Goal: Check status

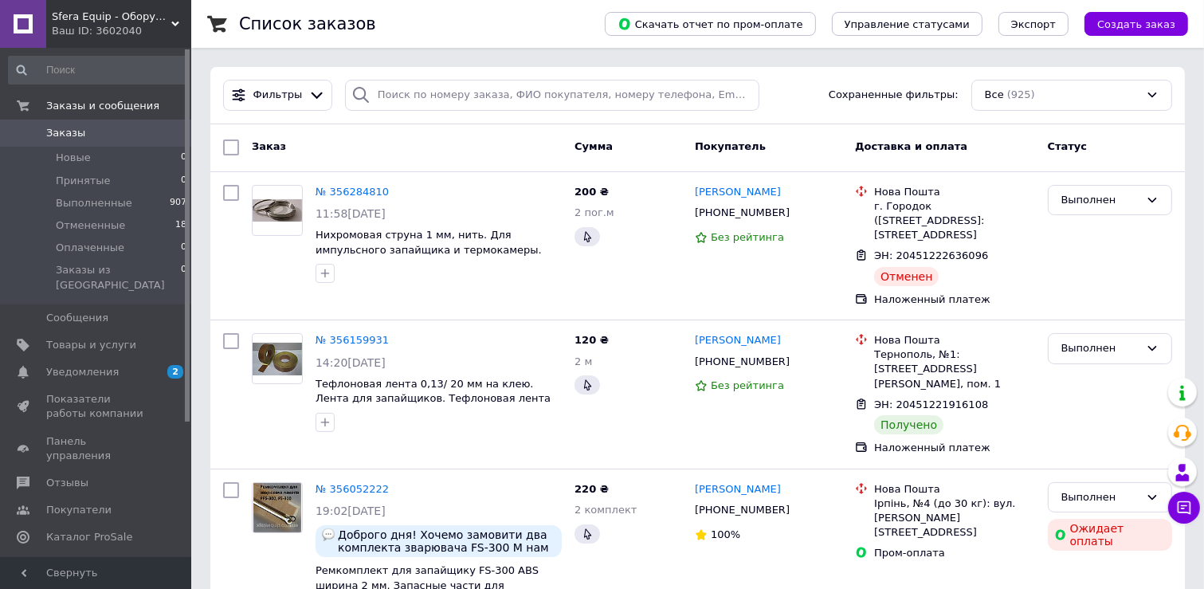
click at [83, 558] on span "Аналитика" at bounding box center [75, 565] width 59 height 14
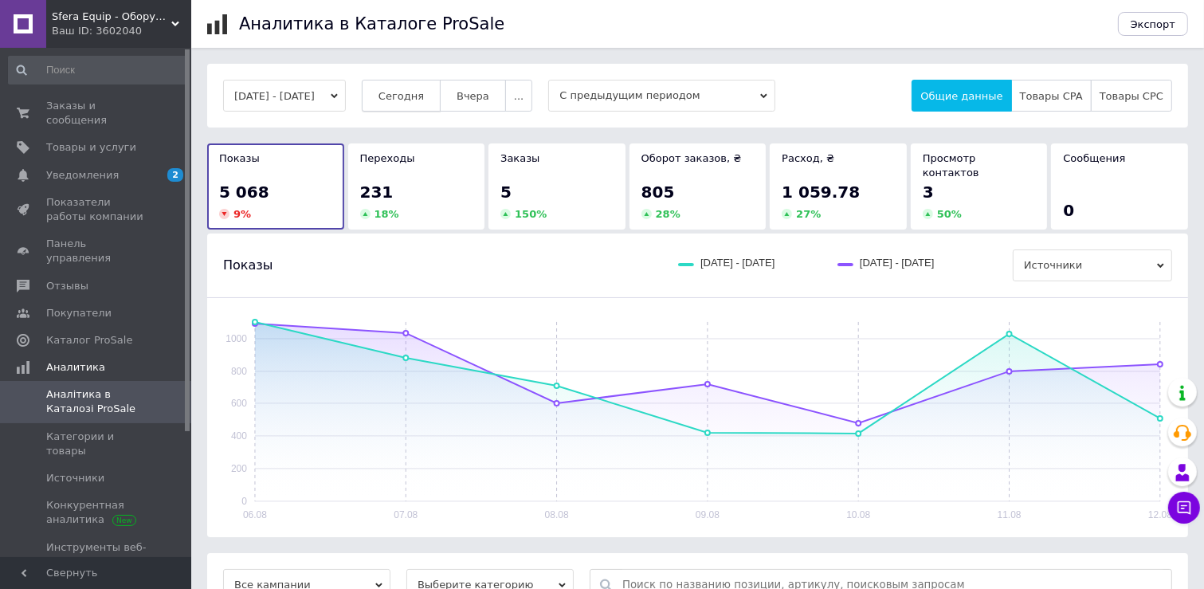
click at [441, 88] on button "Сегодня" at bounding box center [401, 96] width 79 height 32
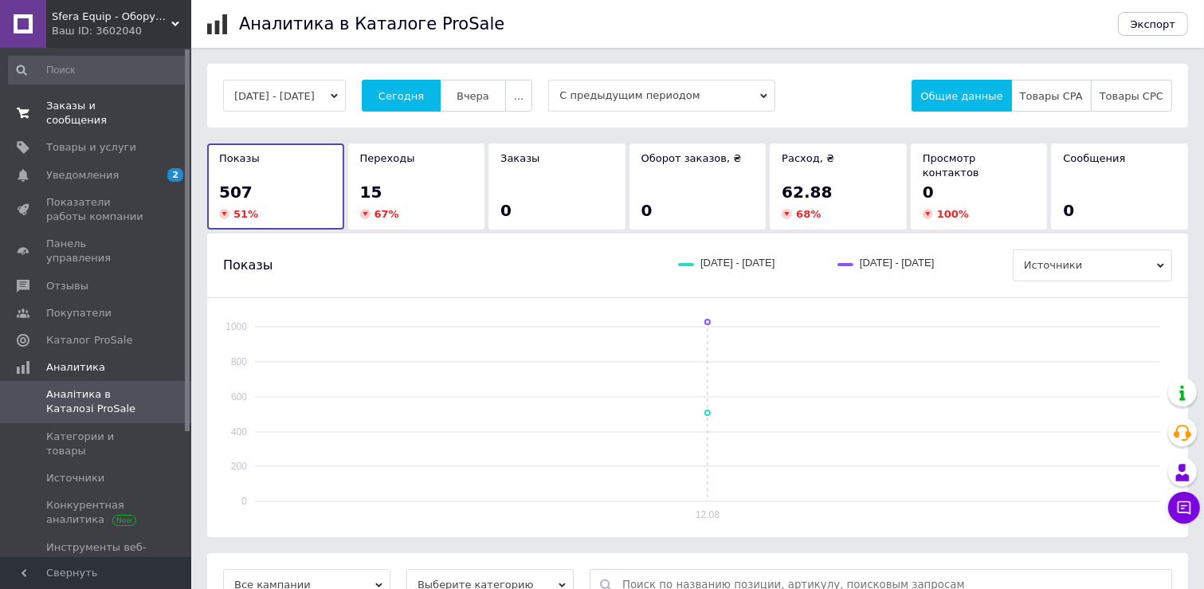
click at [138, 102] on span "Заказы и сообщения" at bounding box center [96, 113] width 101 height 29
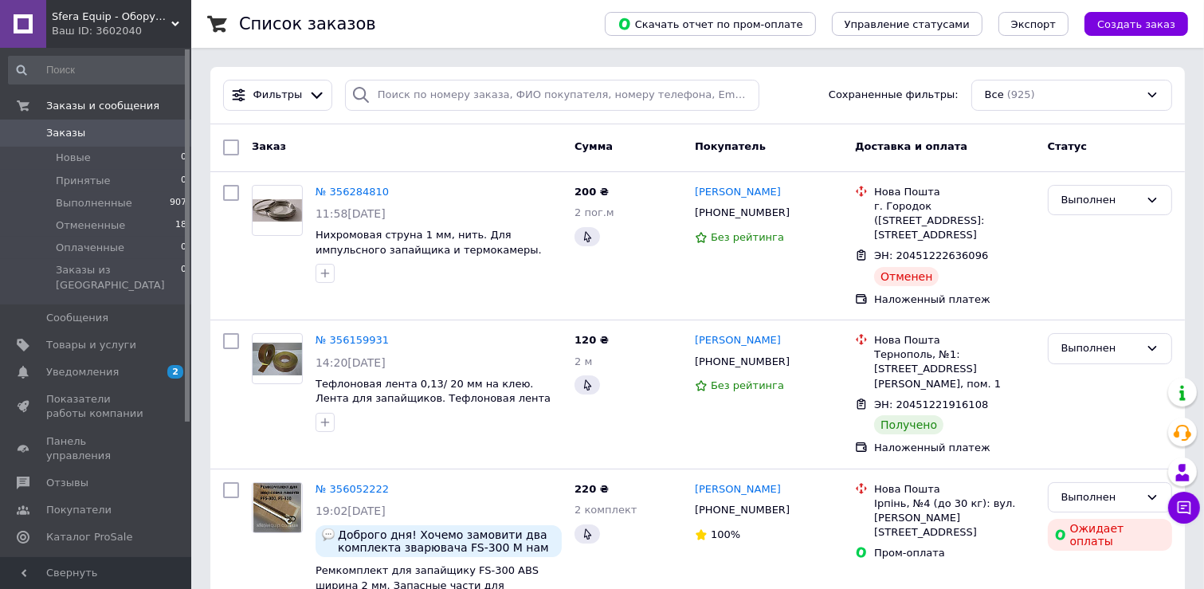
click at [76, 558] on span "Аналитика" at bounding box center [75, 565] width 59 height 14
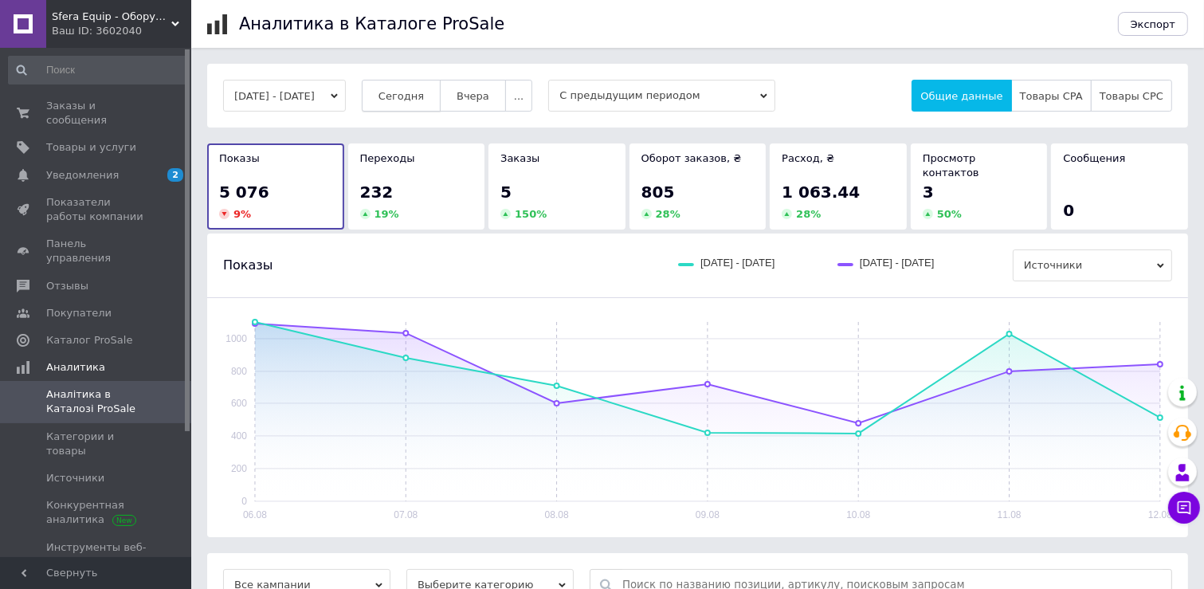
click at [424, 96] on span "Сегодня" at bounding box center [401, 96] width 45 height 12
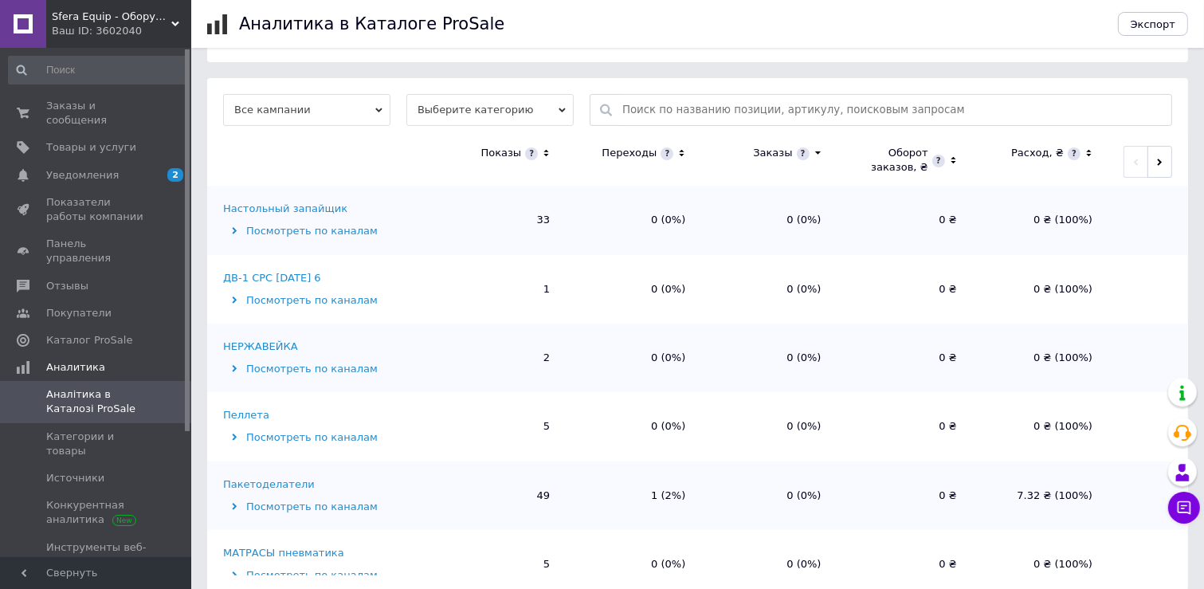
scroll to position [478, 0]
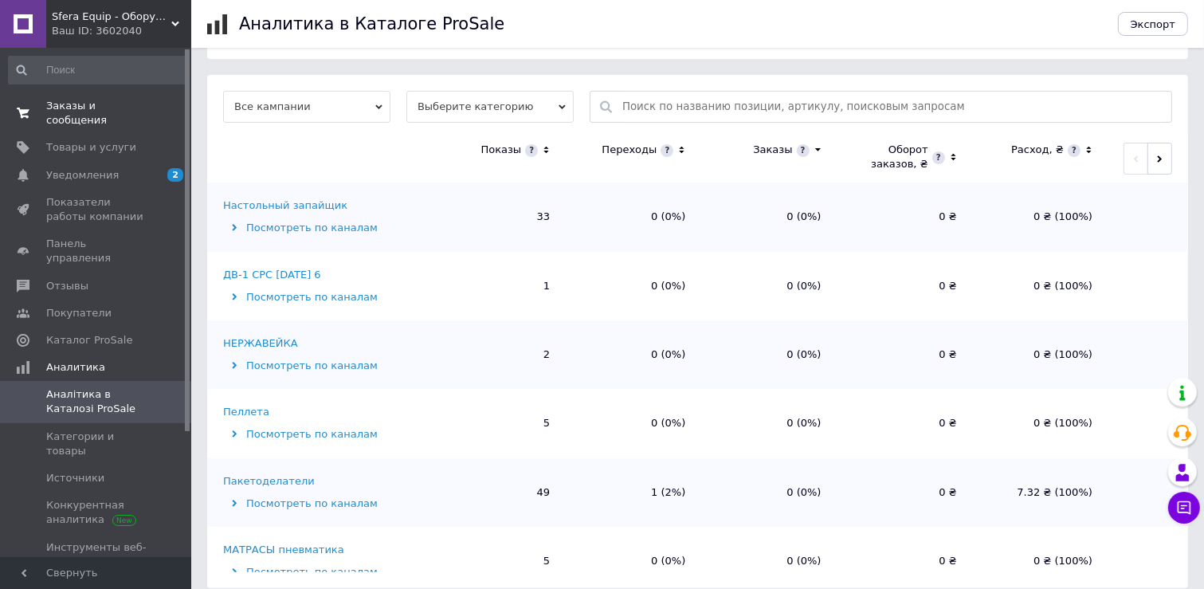
click at [113, 104] on span "Заказы и сообщения" at bounding box center [96, 113] width 101 height 29
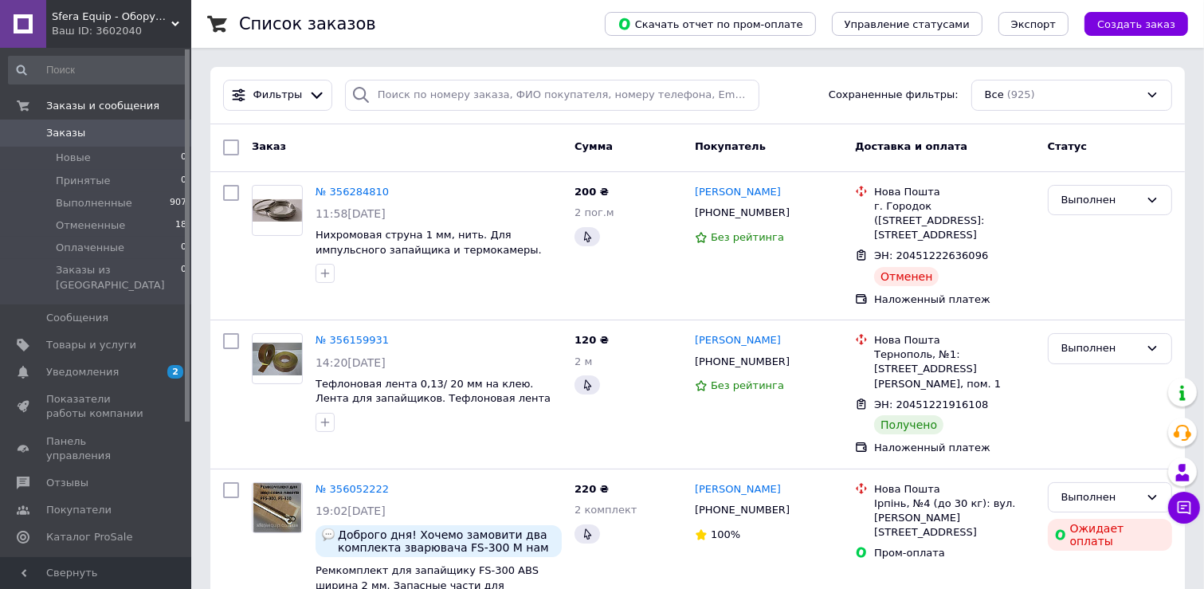
click at [67, 558] on span "Аналитика" at bounding box center [75, 565] width 59 height 14
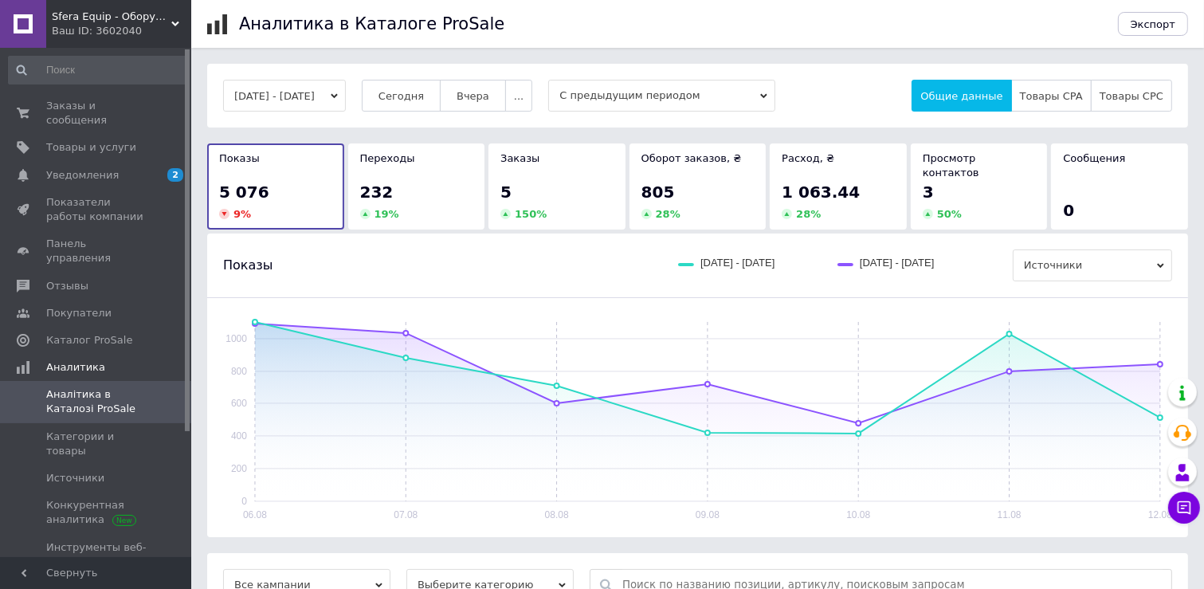
click at [338, 98] on icon "button" at bounding box center [334, 95] width 7 height 7
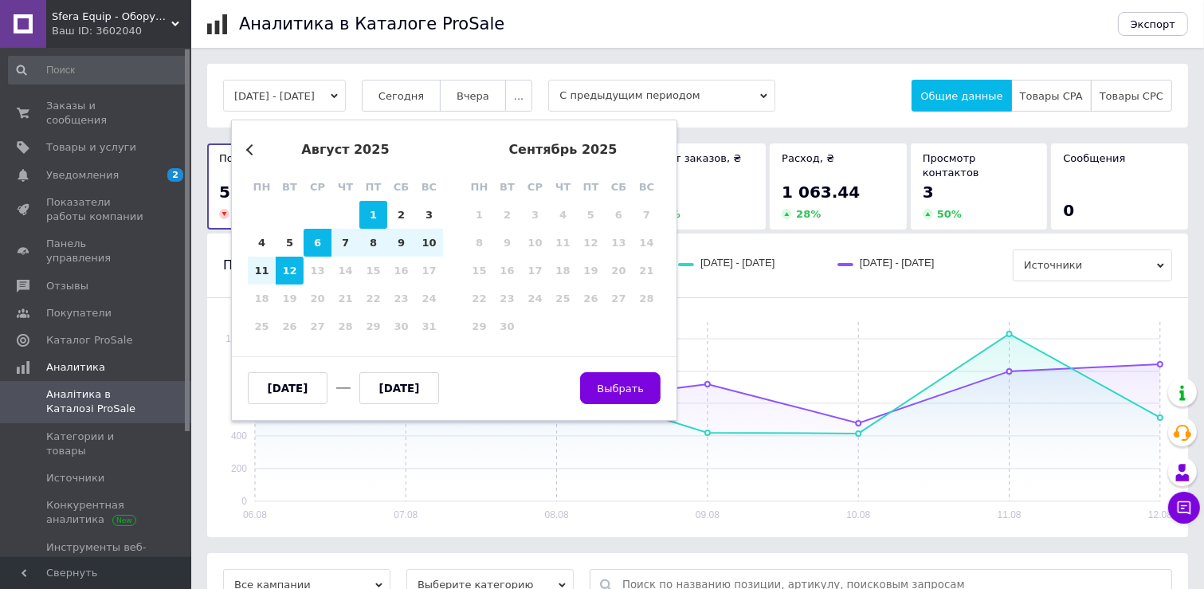
click at [376, 214] on div "1" at bounding box center [373, 215] width 28 height 28
type input "01.08.2025"
click at [288, 272] on div "12" at bounding box center [290, 271] width 28 height 28
type input "12.08.2025"
click at [614, 397] on button "Выбрать" at bounding box center [620, 388] width 80 height 32
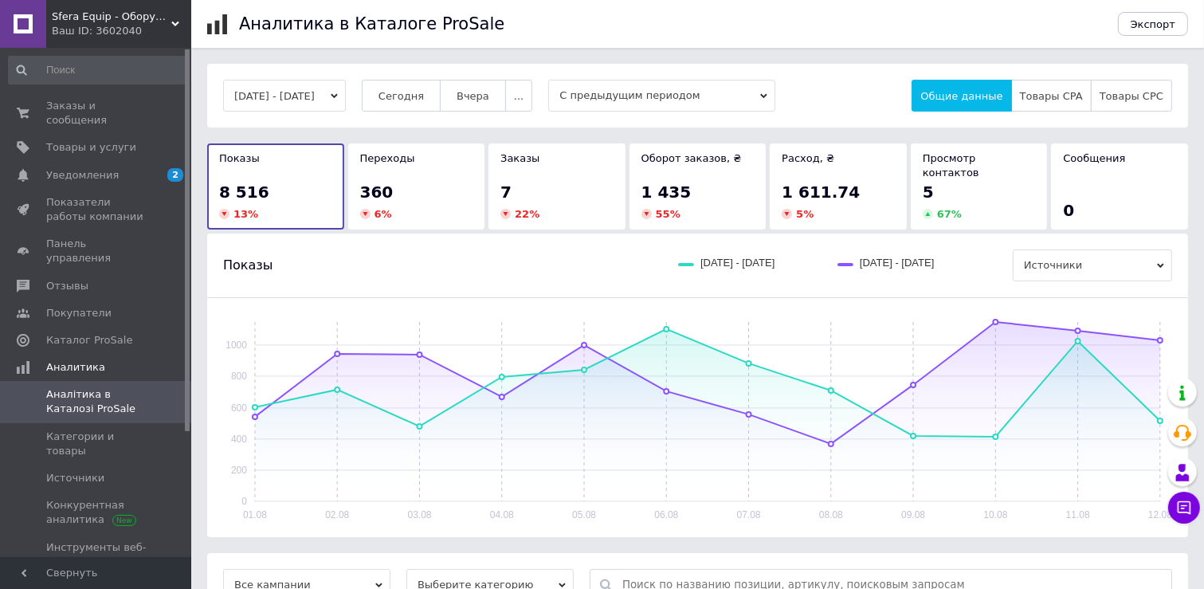
click at [346, 92] on button "01.08.2025 - 12.08.2025" at bounding box center [284, 96] width 123 height 32
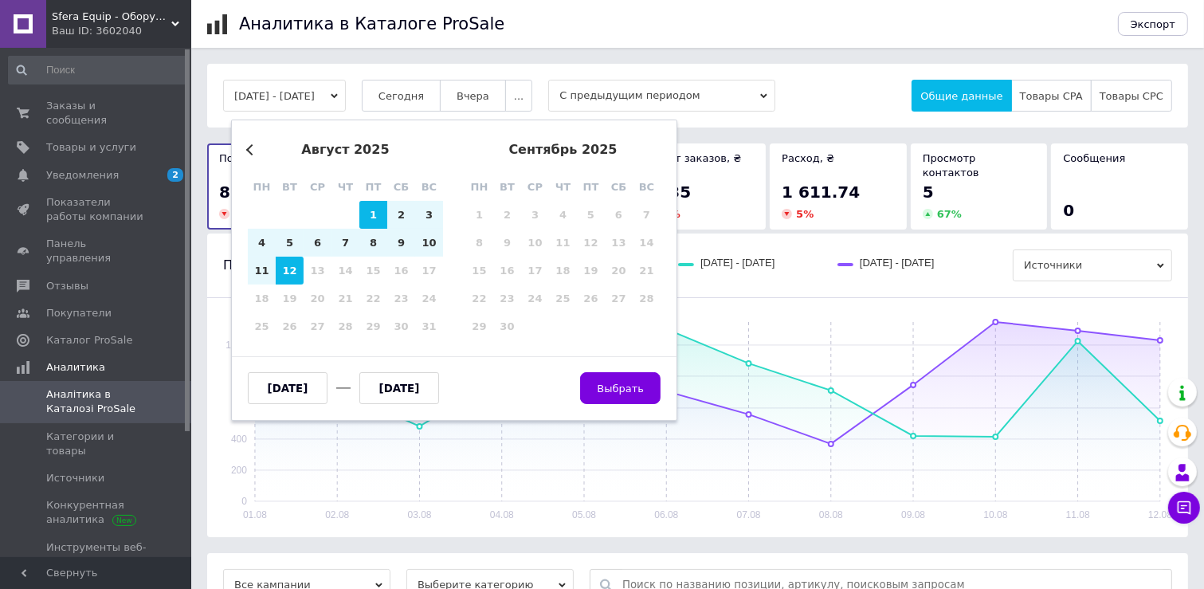
click at [239, 153] on div "Previous Month август 2025 пн вт ср чт пт сб вс 28 29 30 31 1 2 3 4 5 6 7 8 9 1…" at bounding box center [454, 270] width 446 height 301
click at [255, 149] on button "Previous Month" at bounding box center [251, 149] width 11 height 11
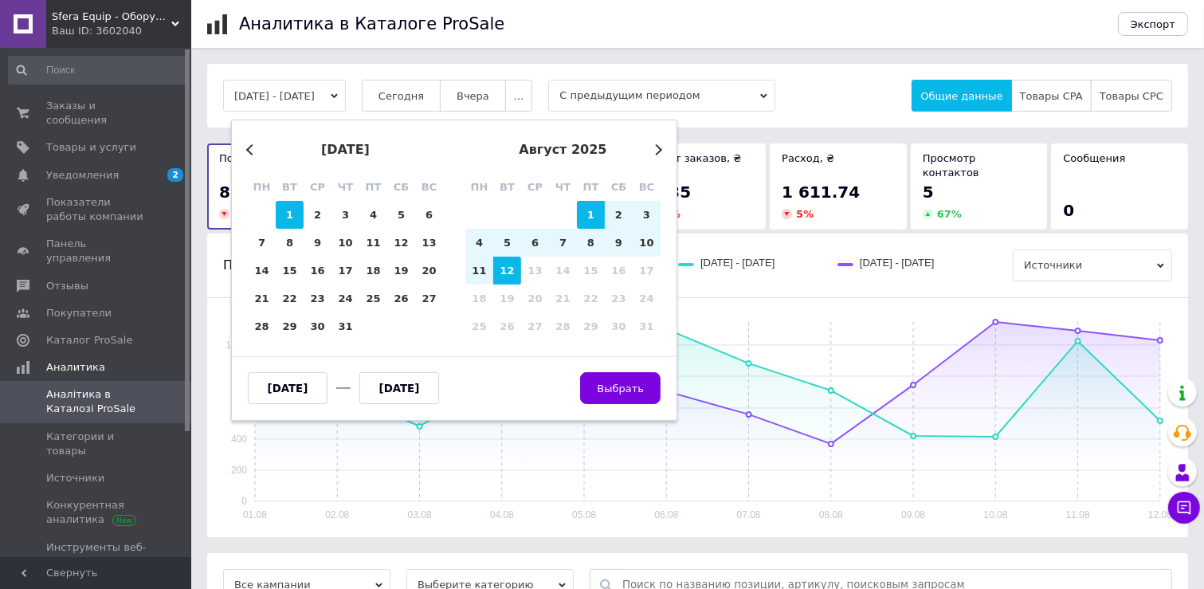
click at [294, 217] on div "1" at bounding box center [290, 215] width 28 height 28
type input "01.07.2025"
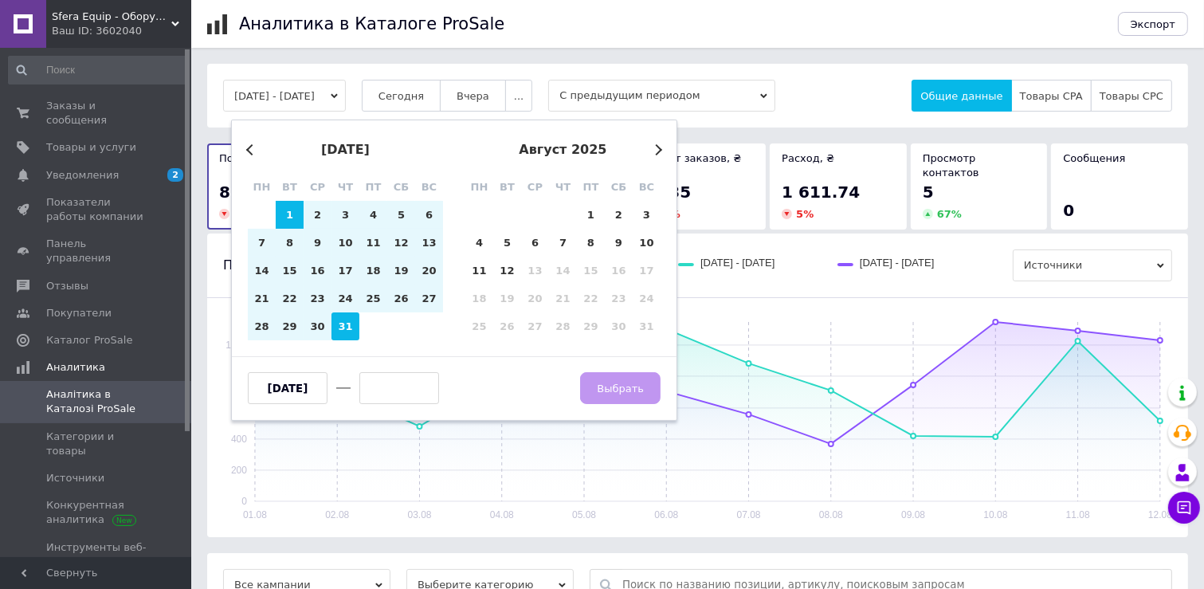
click at [347, 327] on div "31" at bounding box center [346, 326] width 28 height 28
type input "31.07.2025"
click at [626, 390] on span "Выбрать" at bounding box center [620, 389] width 47 height 12
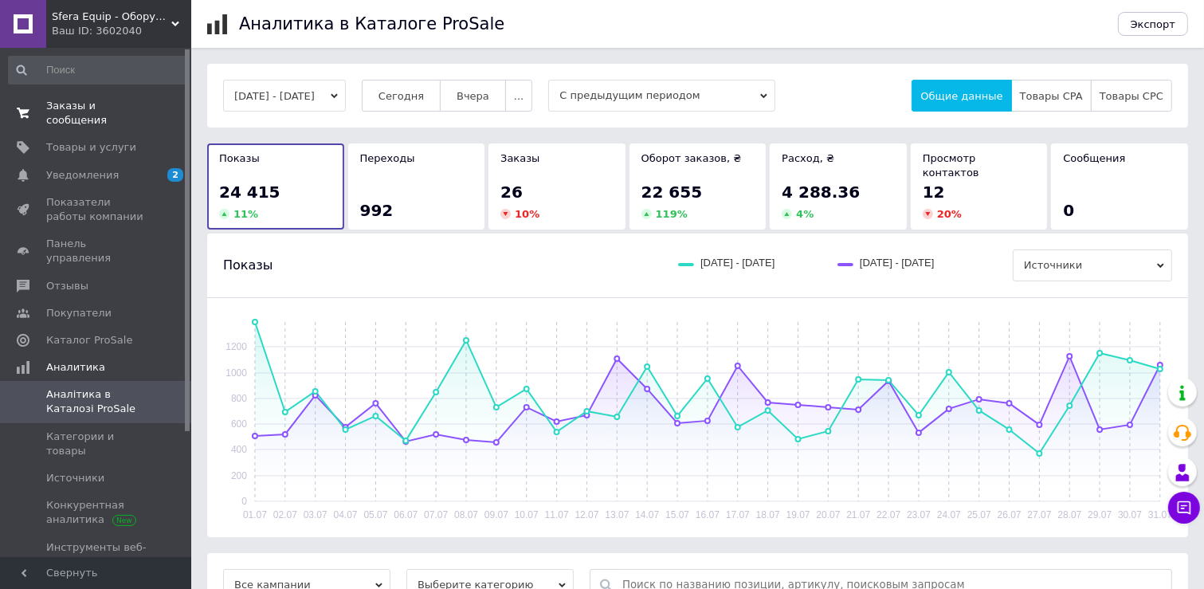
click at [127, 104] on span "Заказы и сообщения" at bounding box center [96, 113] width 101 height 29
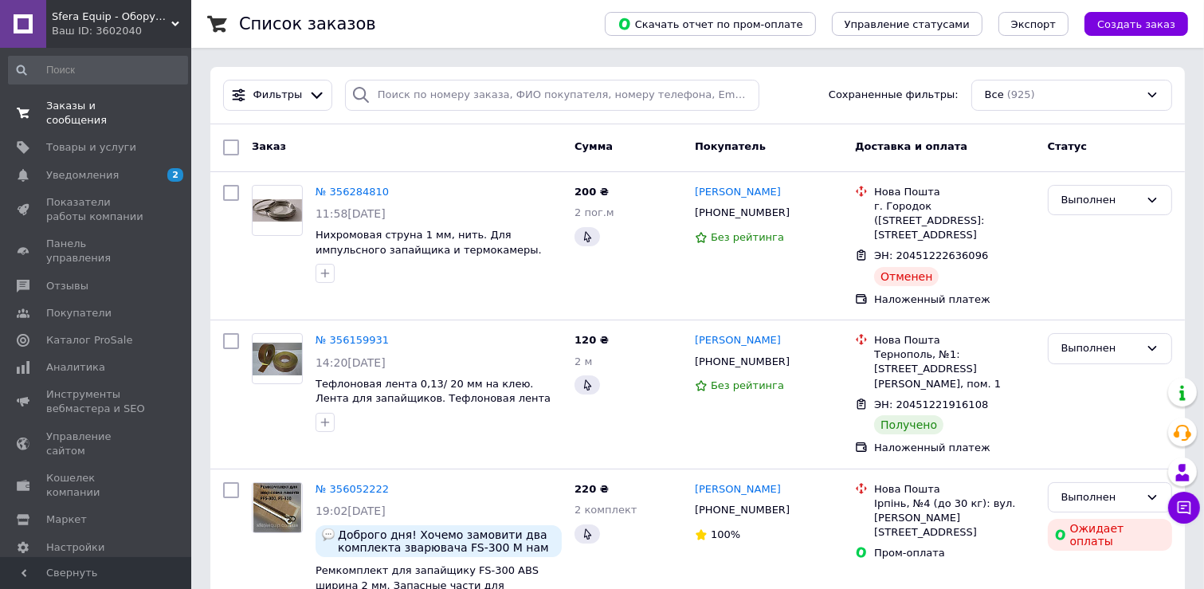
click at [117, 108] on span "Заказы и сообщения" at bounding box center [96, 113] width 101 height 29
